Goal: Check status: Check status

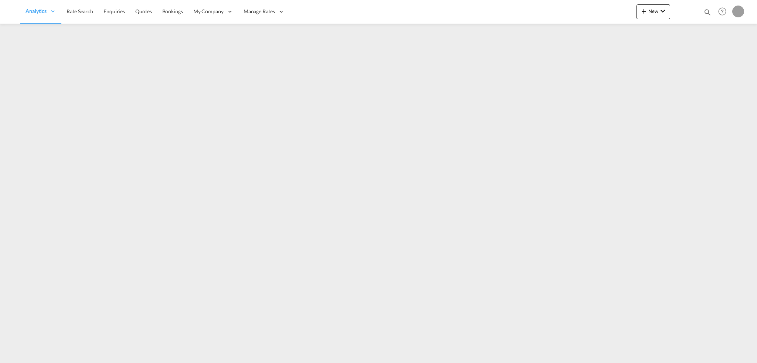
click at [707, 11] on md-icon "icon-magnify" at bounding box center [707, 12] width 8 height 8
drag, startPoint x: 592, startPoint y: 8, endPoint x: 591, endPoint y: 13, distance: 4.8
click at [592, 8] on select "Bookings Quotes Enquiries" at bounding box center [589, 12] width 35 height 13
select select "Quotes"
click at [572, 6] on select "Bookings Quotes Enquiries" at bounding box center [589, 12] width 35 height 13
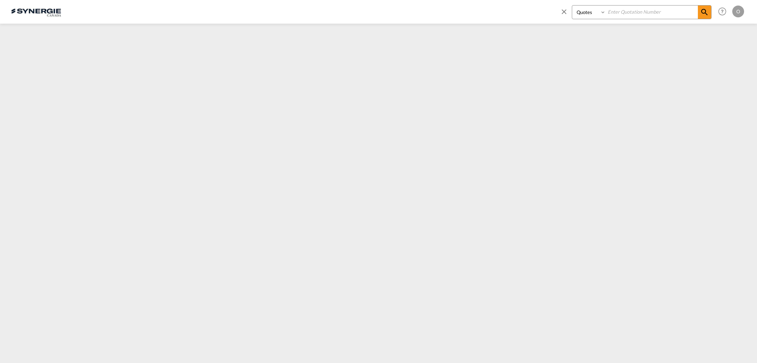
click at [628, 11] on input at bounding box center [652, 12] width 92 height 13
paste input "SYC000014989"
type input "SYC000014989"
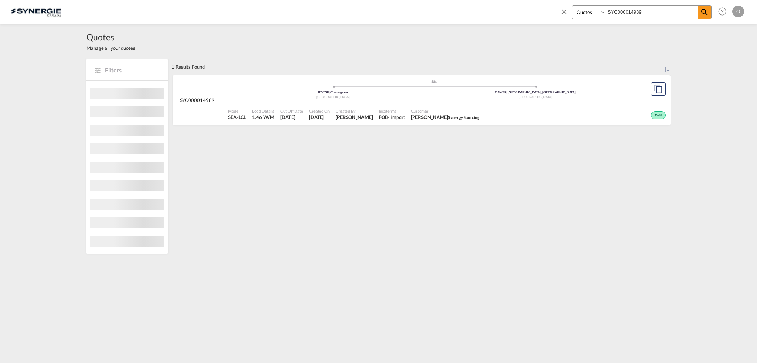
click at [408, 112] on div "Customer Monty Sud Synergy Sourcing" at bounding box center [445, 114] width 74 height 18
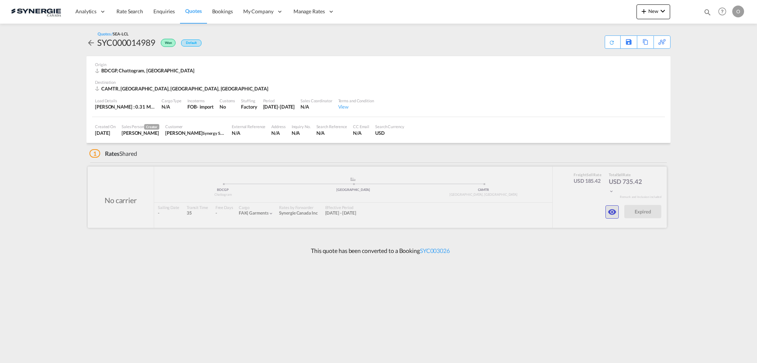
click at [612, 214] on md-icon "icon-eye" at bounding box center [612, 212] width 9 height 9
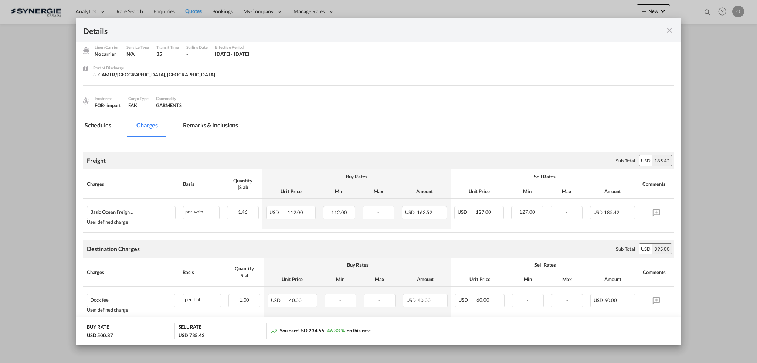
scroll to position [37, 0]
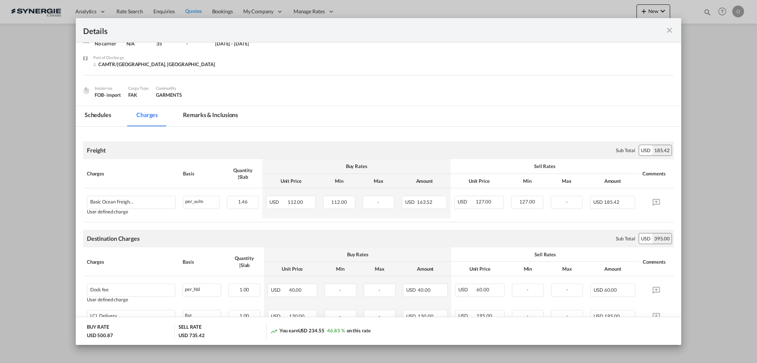
click at [229, 112] on md-tab-item "Remarks & Inclusions" at bounding box center [210, 116] width 73 height 20
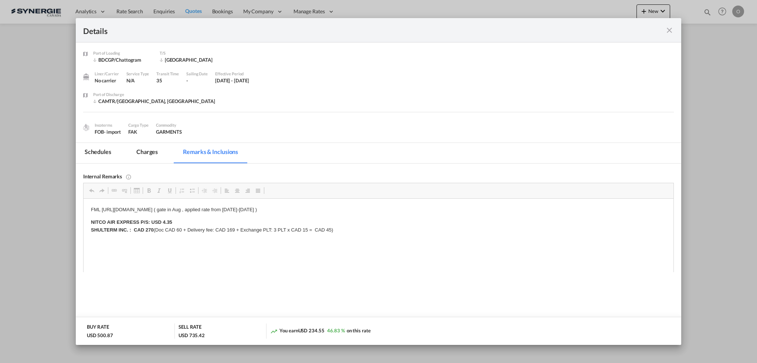
scroll to position [0, 0]
drag, startPoint x: 357, startPoint y: 233, endPoint x: 84, endPoint y: 209, distance: 273.8
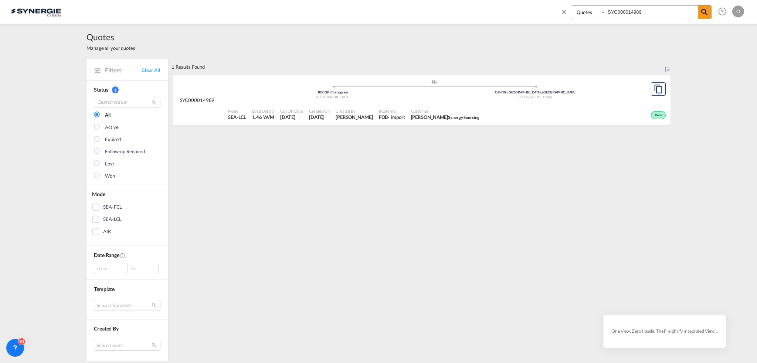
select select "Quotes"
drag, startPoint x: 595, startPoint y: 12, endPoint x: 489, endPoint y: 25, distance: 106.5
click at [489, 25] on md-content "Bookings Quotes Enquiries SYC000014989 Help Resources Product Release O My Prof…" at bounding box center [378, 181] width 757 height 363
paste input "90"
type input "SYC000014990"
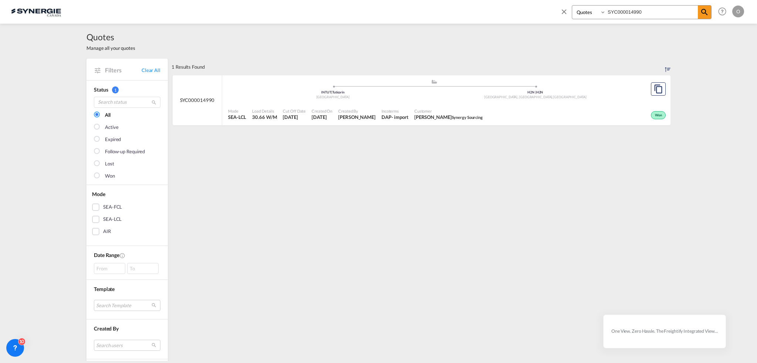
click at [414, 113] on span "Customer" at bounding box center [448, 111] width 68 height 6
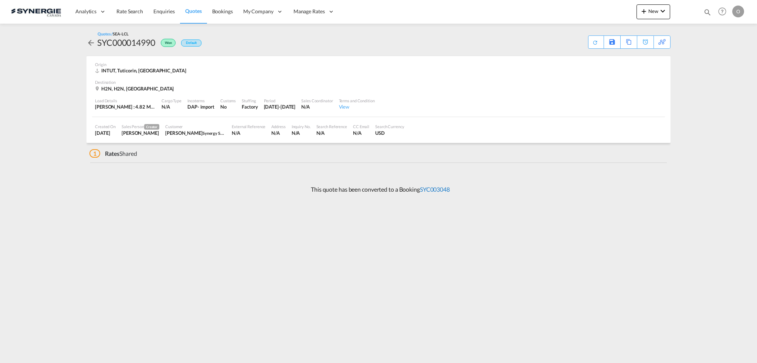
click at [438, 189] on link "SYC003048" at bounding box center [435, 189] width 30 height 7
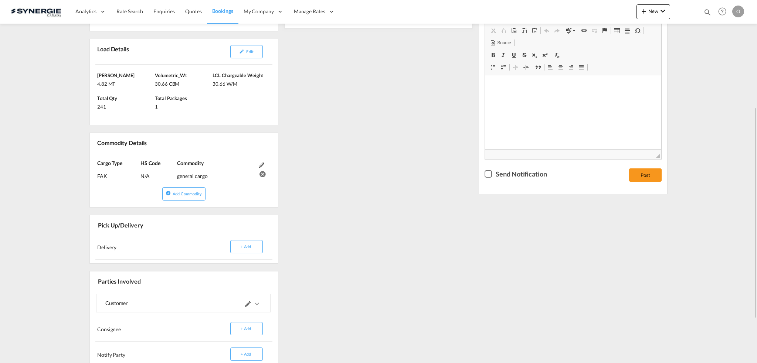
scroll to position [37, 0]
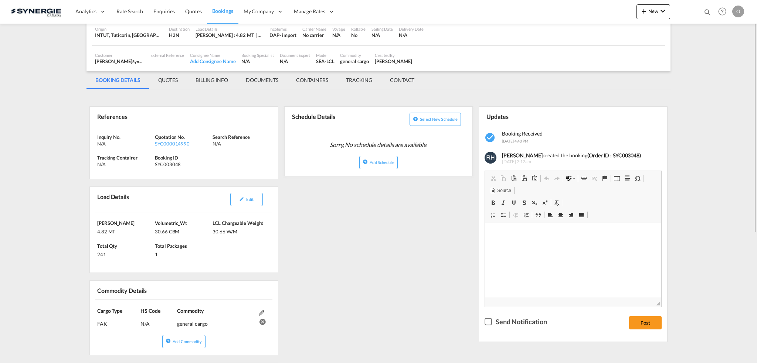
click at [170, 76] on md-tab-item "QUOTES" at bounding box center [167, 80] width 37 height 18
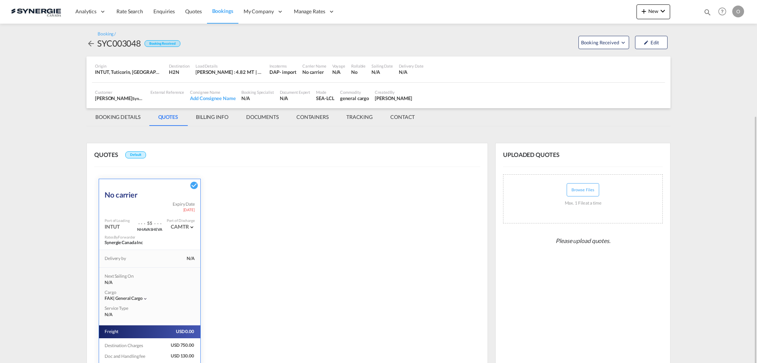
scroll to position [62, 0]
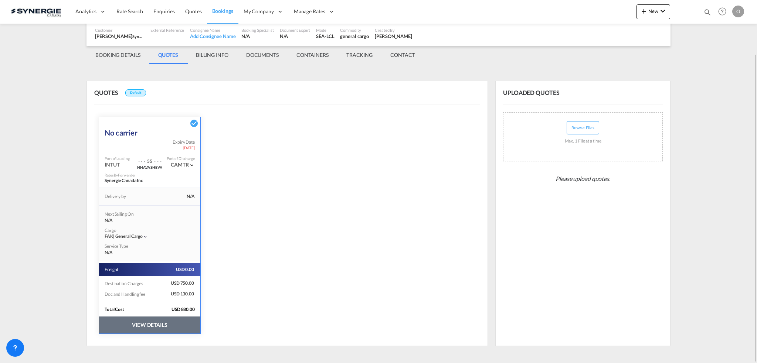
click at [161, 326] on button "VIEW DETAILS" at bounding box center [149, 325] width 101 height 17
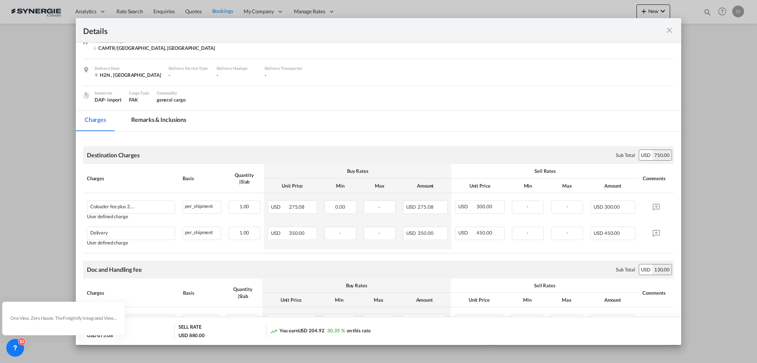
scroll to position [154, 0]
